Goal: Task Accomplishment & Management: Use online tool/utility

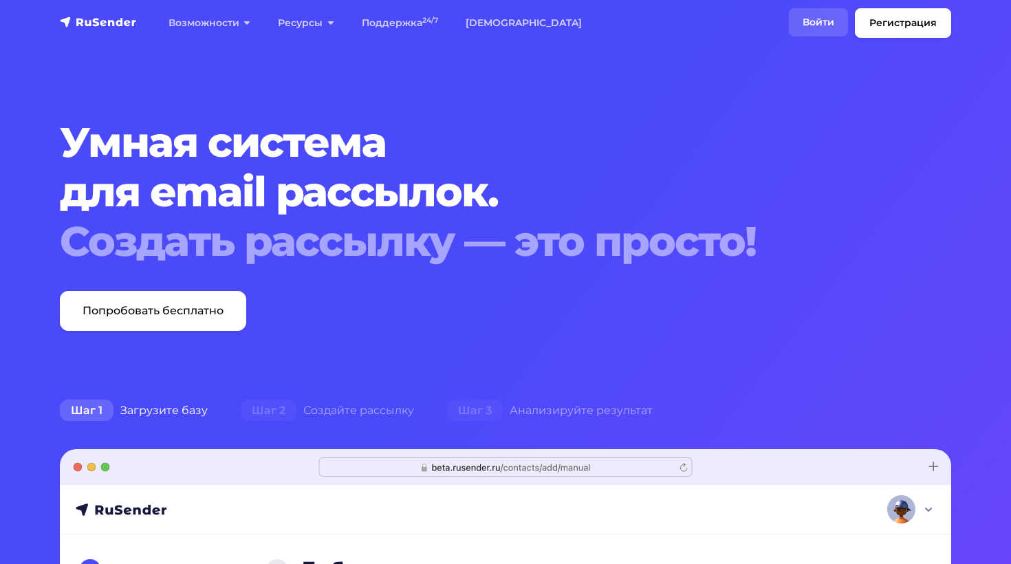
click at [831, 17] on link "Войти" at bounding box center [818, 22] width 59 height 28
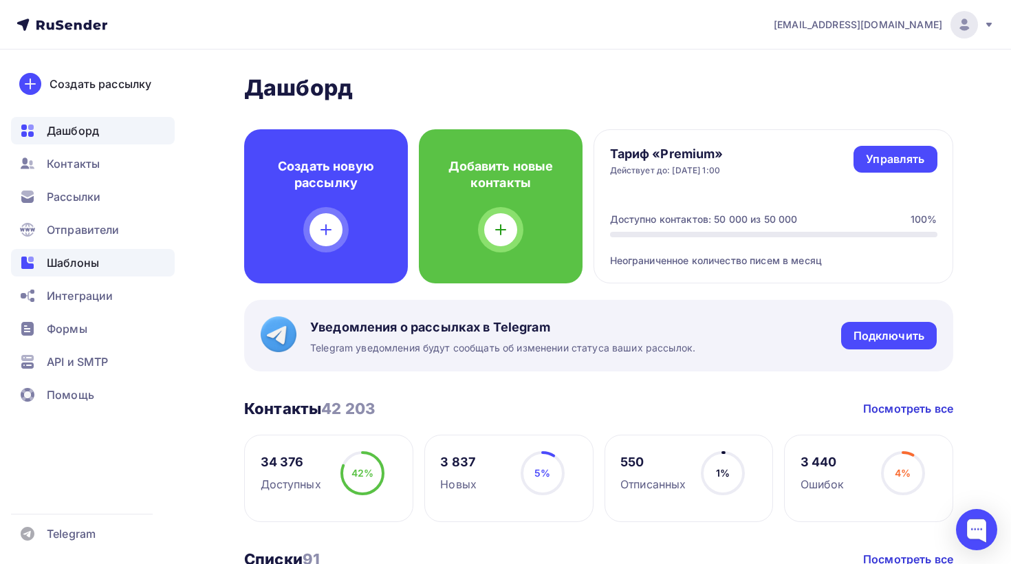
click at [87, 254] on div "Шаблоны" at bounding box center [93, 263] width 164 height 28
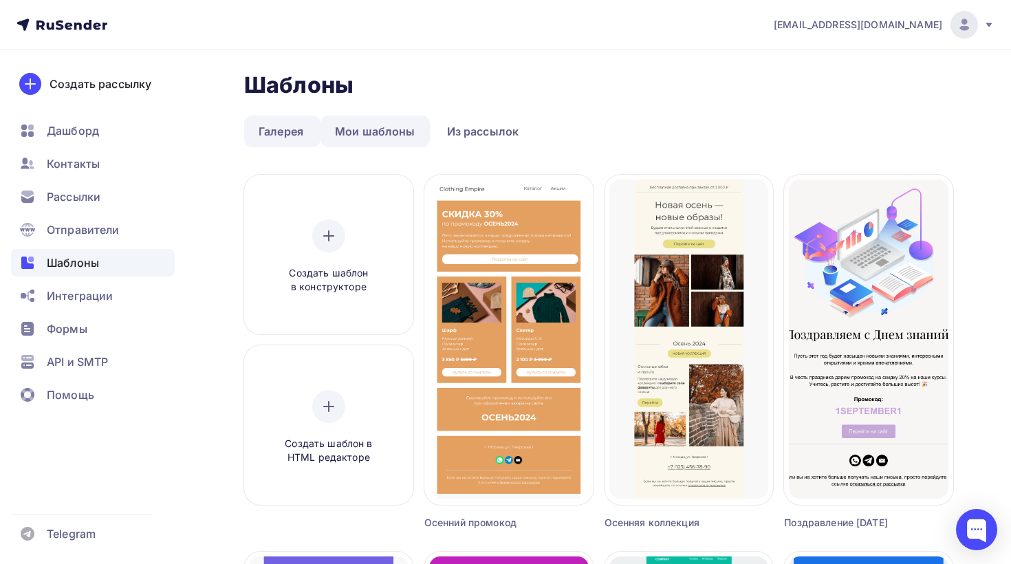
click at [365, 120] on link "Мои шаблоны" at bounding box center [374, 132] width 109 height 32
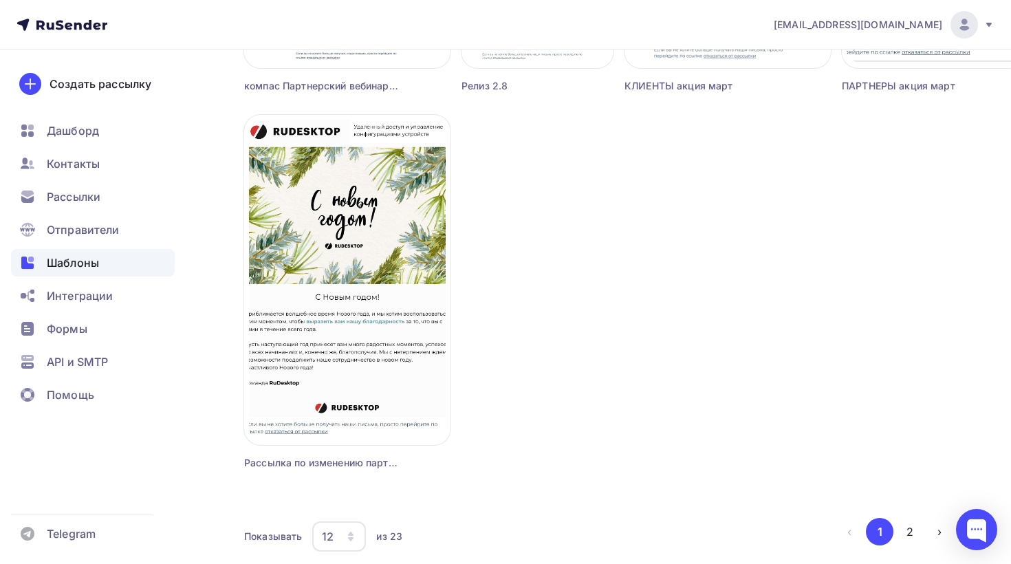
scroll to position [1251, 0]
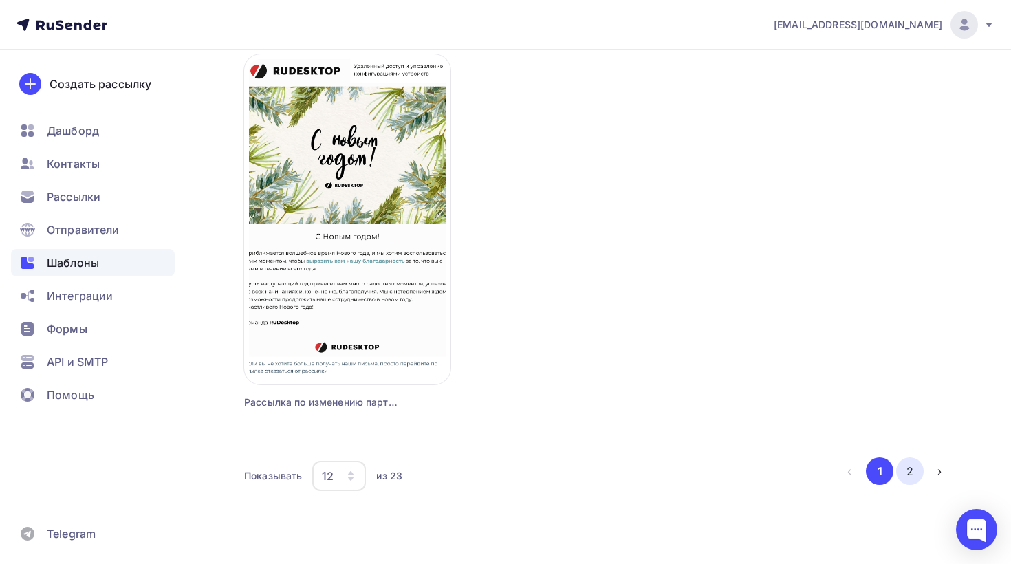
click at [910, 476] on button "2" at bounding box center [910, 471] width 28 height 28
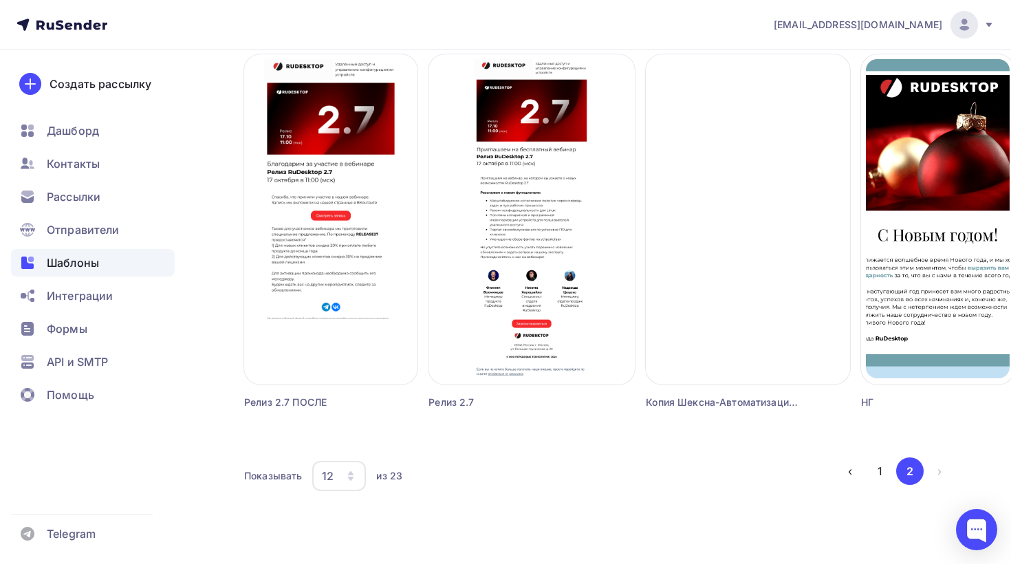
scroll to position [874, 0]
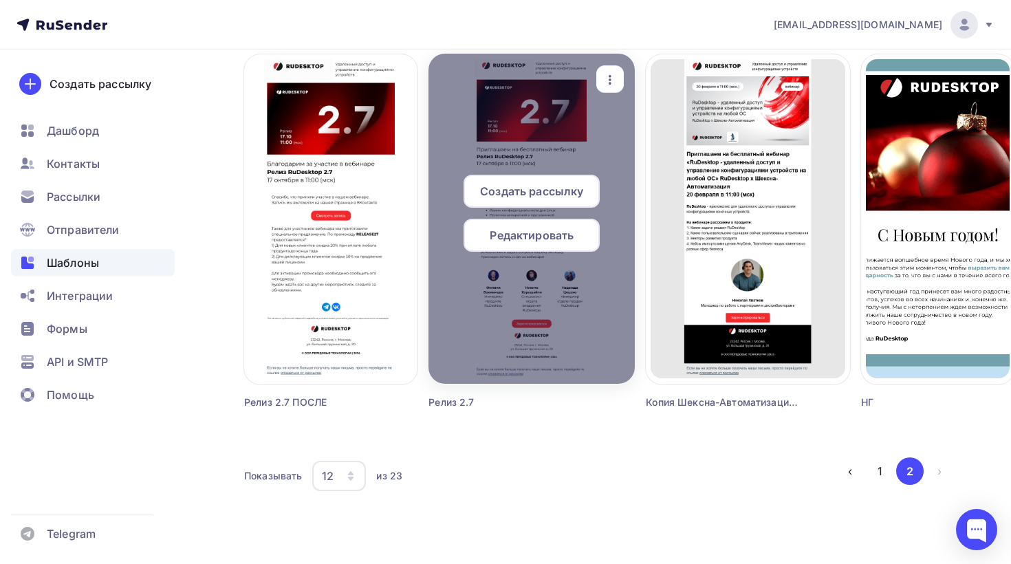
click at [538, 241] on span "Редактировать" at bounding box center [532, 235] width 84 height 17
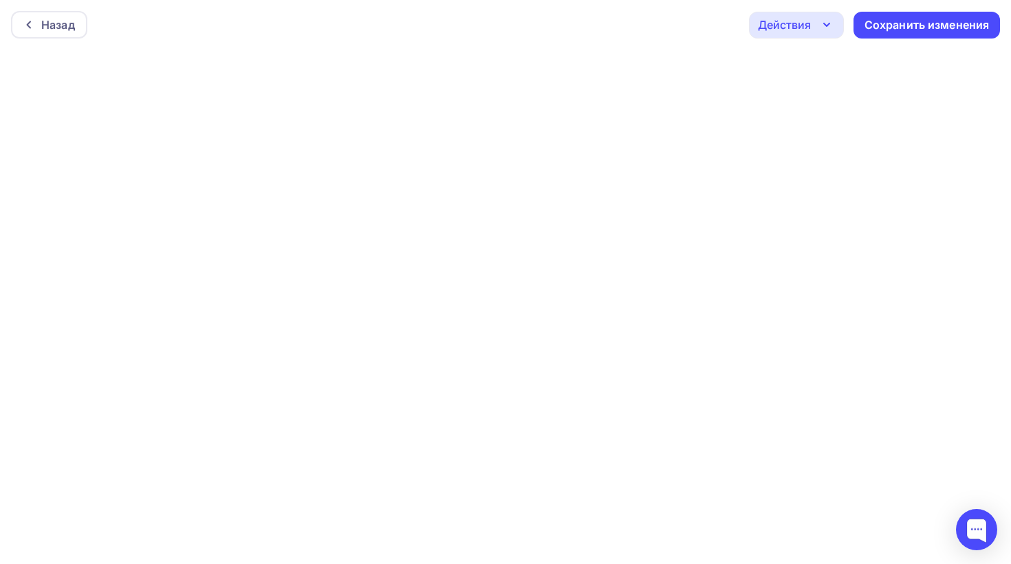
scroll to position [3, 0]
